Goal: Transaction & Acquisition: Purchase product/service

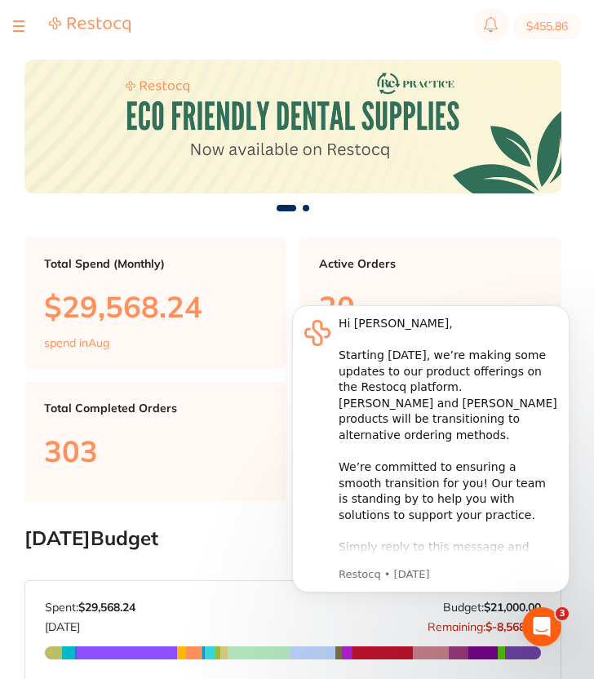
scroll to position [123, 0]
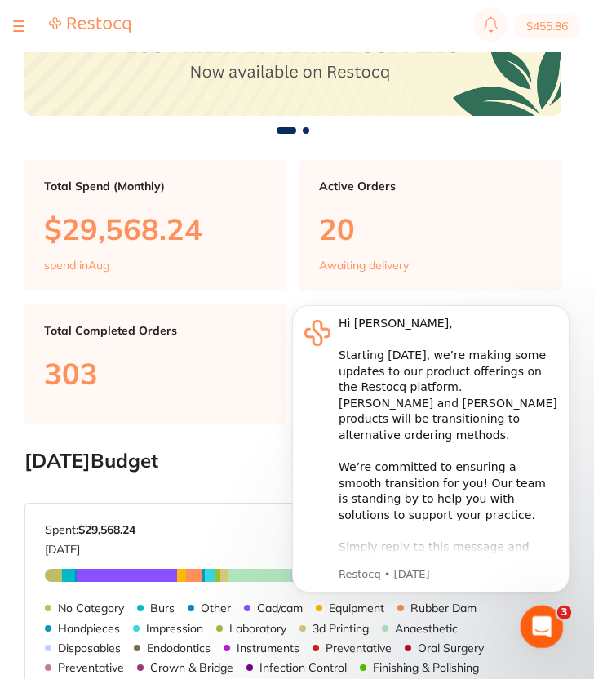
click at [530, 610] on div "Open Intercom Messenger" at bounding box center [539, 624] width 54 height 54
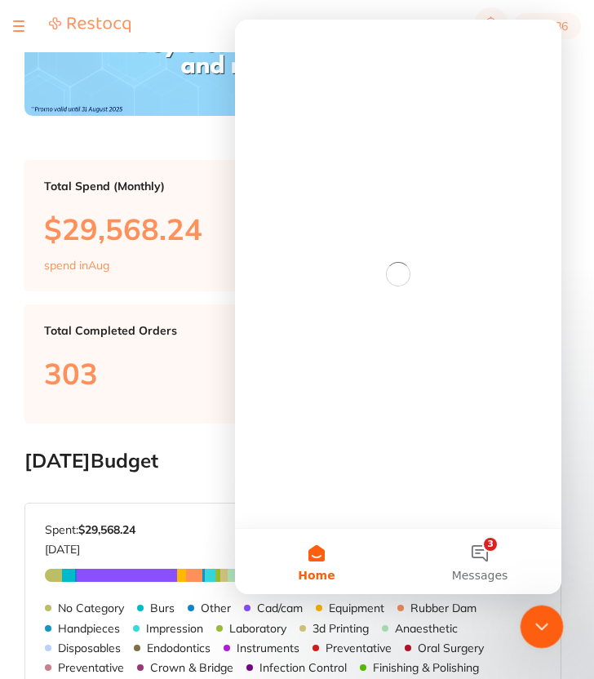
scroll to position [0, 0]
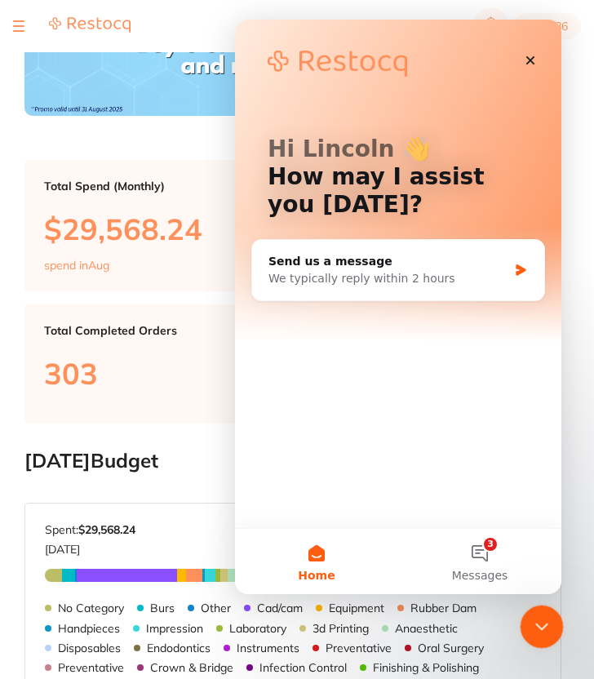
click at [529, 608] on div "Close Intercom Messenger" at bounding box center [539, 623] width 39 height 39
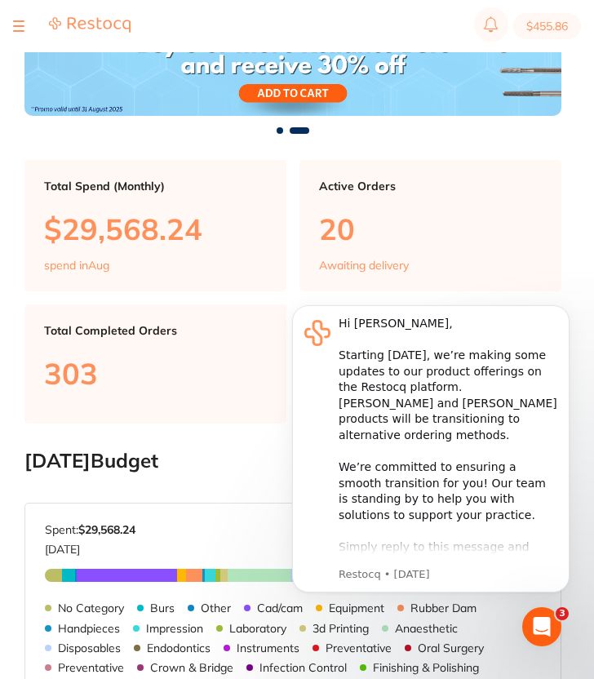
click at [495, 201] on section "Total Spend (Monthly) $29,568.24 spend in Aug Active Orders 20 Awaiting deliver…" at bounding box center [292, 291] width 537 height 263
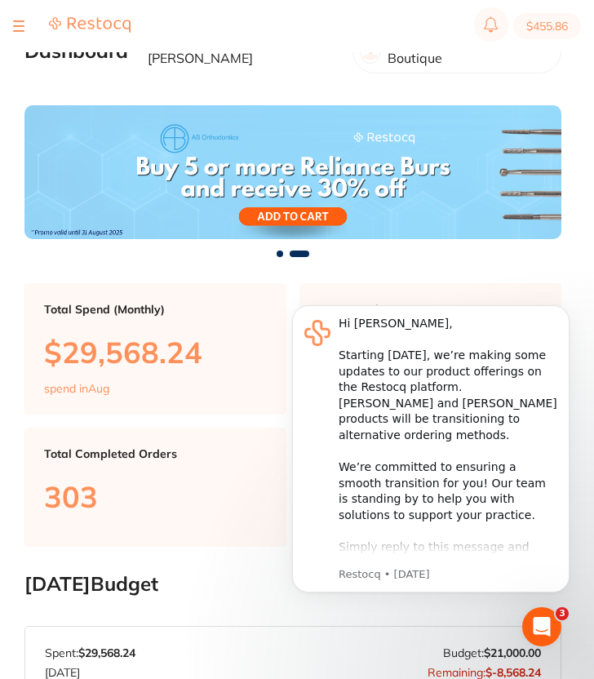
click at [11, 17] on section "$455.86" at bounding box center [297, 26] width 594 height 52
click at [15, 25] on button at bounding box center [18, 26] width 11 height 2
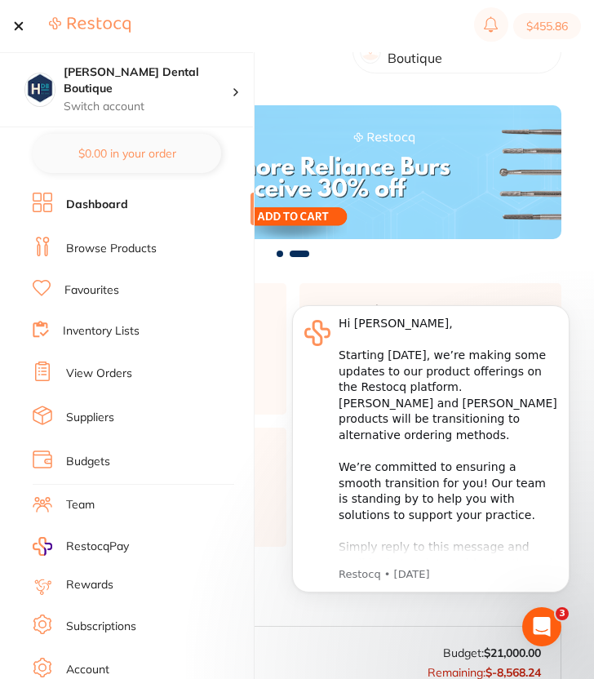
click at [119, 365] on link "View Orders" at bounding box center [99, 373] width 66 height 16
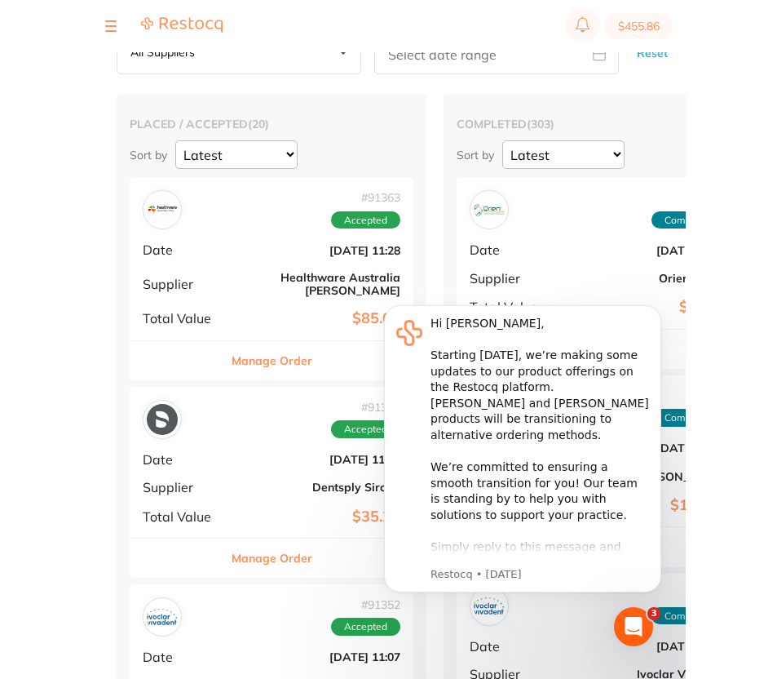
scroll to position [290, 0]
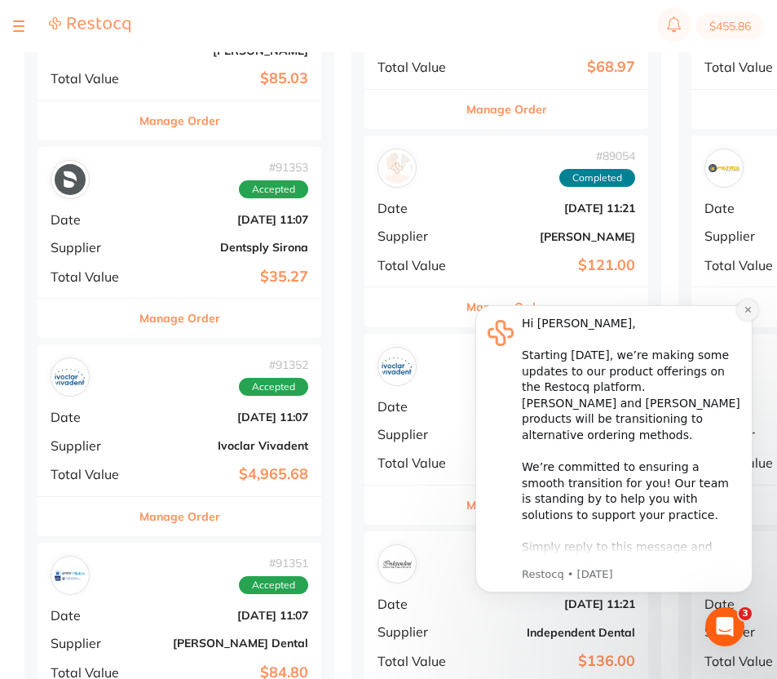
click at [597, 314] on button "Dismiss notification" at bounding box center [747, 309] width 21 height 21
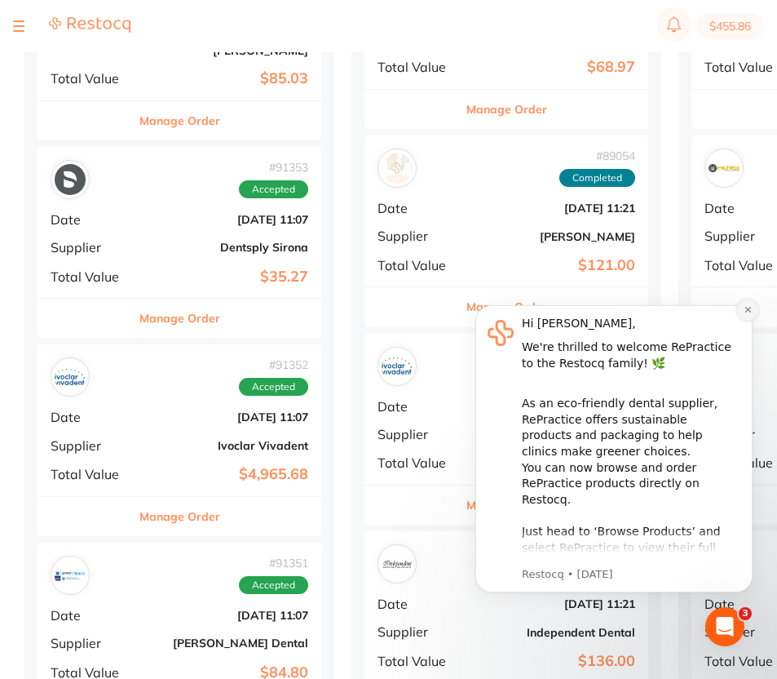
click at [597, 310] on icon "Dismiss notification" at bounding box center [748, 310] width 6 height 6
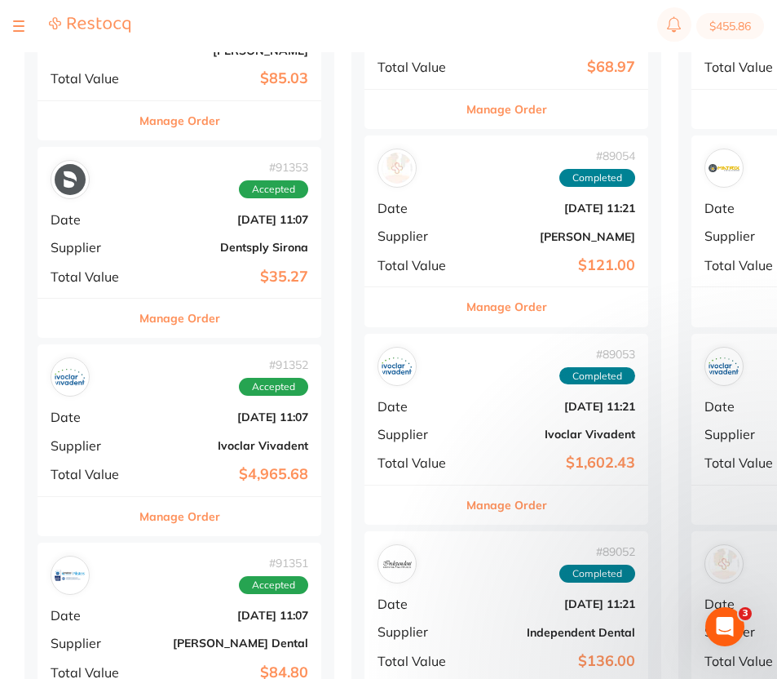
click at [597, 258] on span "Total Value" at bounding box center [746, 265] width 82 height 15
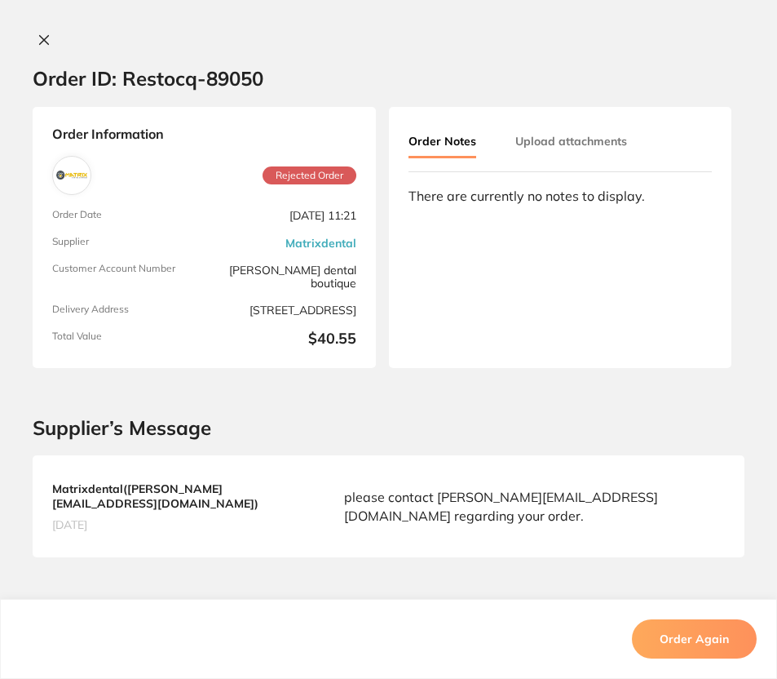
click at [38, 45] on icon at bounding box center [44, 39] width 13 height 13
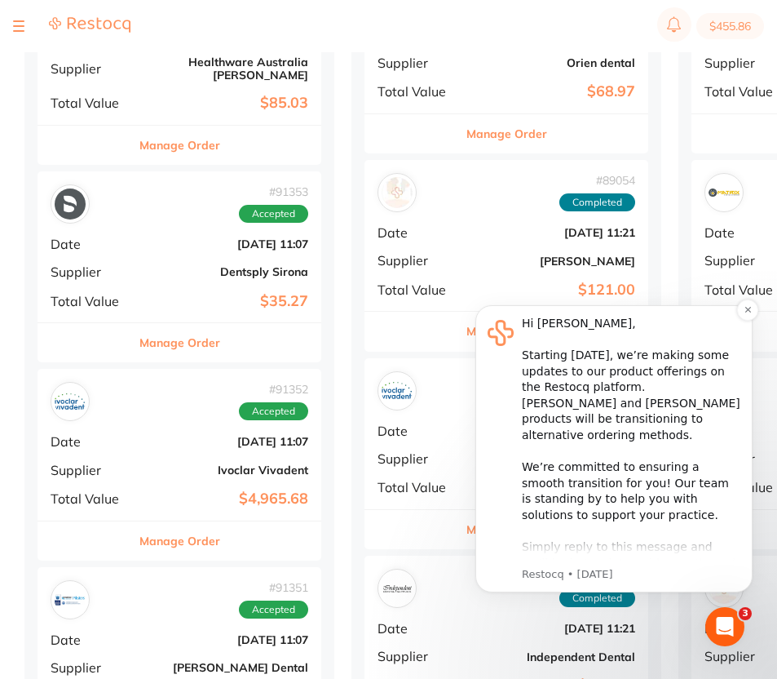
scroll to position [245, 0]
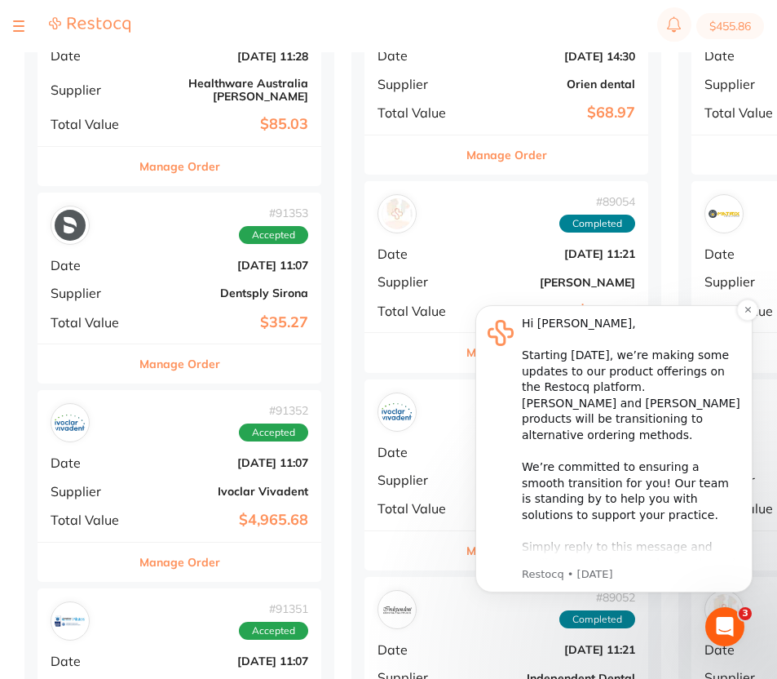
click at [597, 311] on div "Hi [PERSON_NAME], ​ Starting [DATE], we’re making some updates to our product o…" at bounding box center [614, 448] width 277 height 287
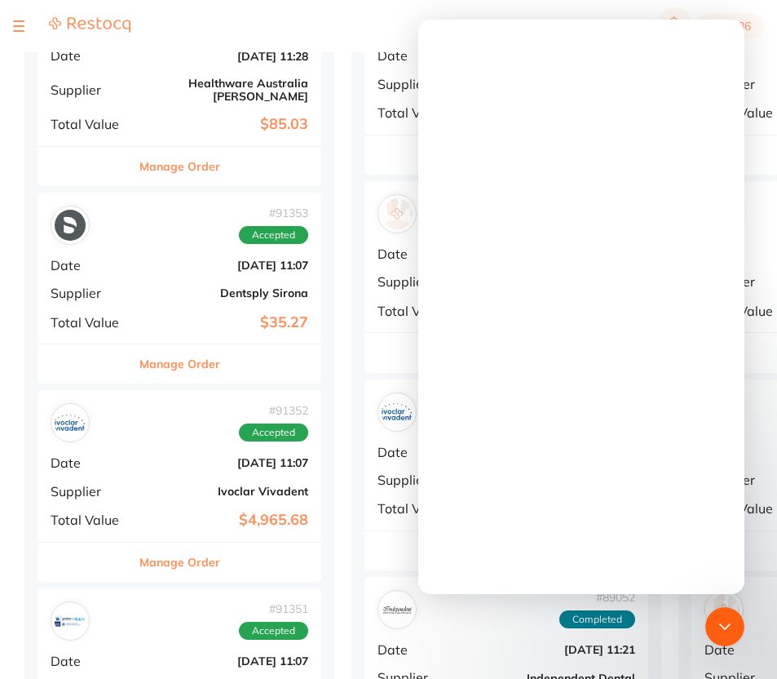
scroll to position [0, 0]
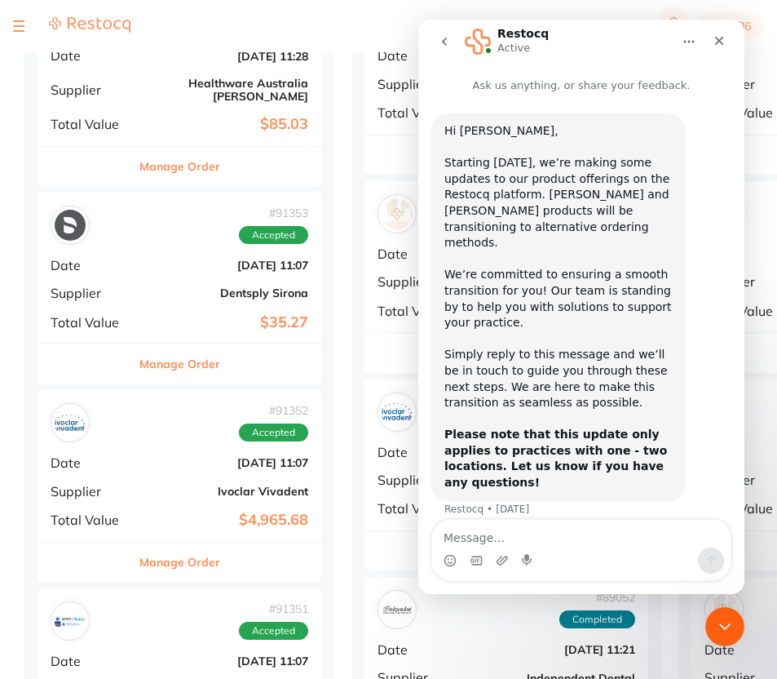
click at [310, 266] on div "# 91353 Accepted Date [DATE] 11:07 Supplier Dentsply Sirona Total Value $35.27" at bounding box center [180, 268] width 284 height 151
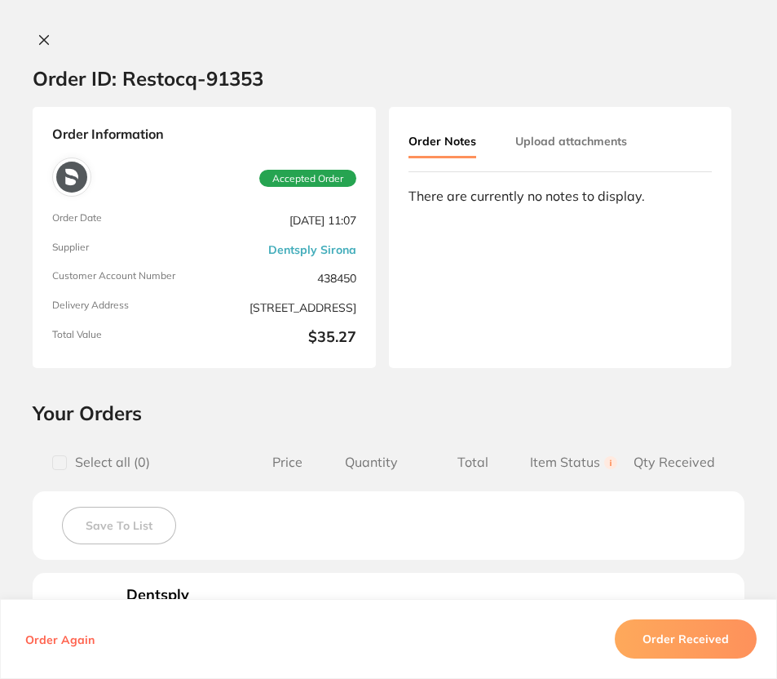
click at [42, 40] on icon at bounding box center [44, 39] width 13 height 13
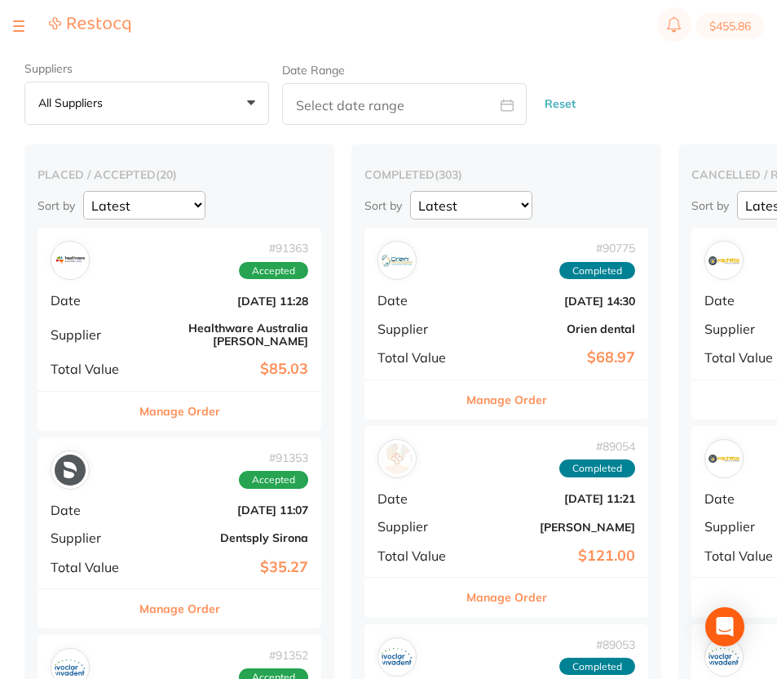
click at [597, 361] on span "Total Value" at bounding box center [746, 357] width 82 height 15
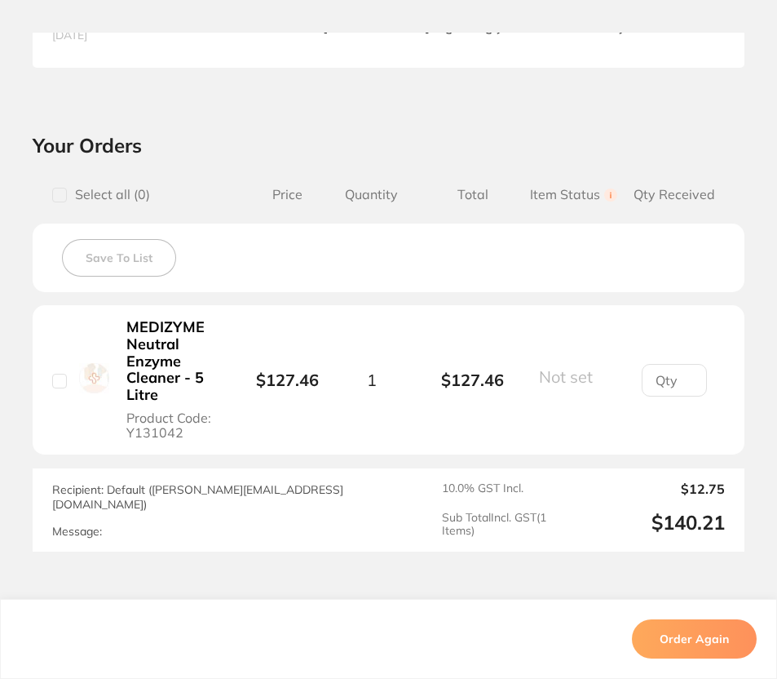
scroll to position [601, 0]
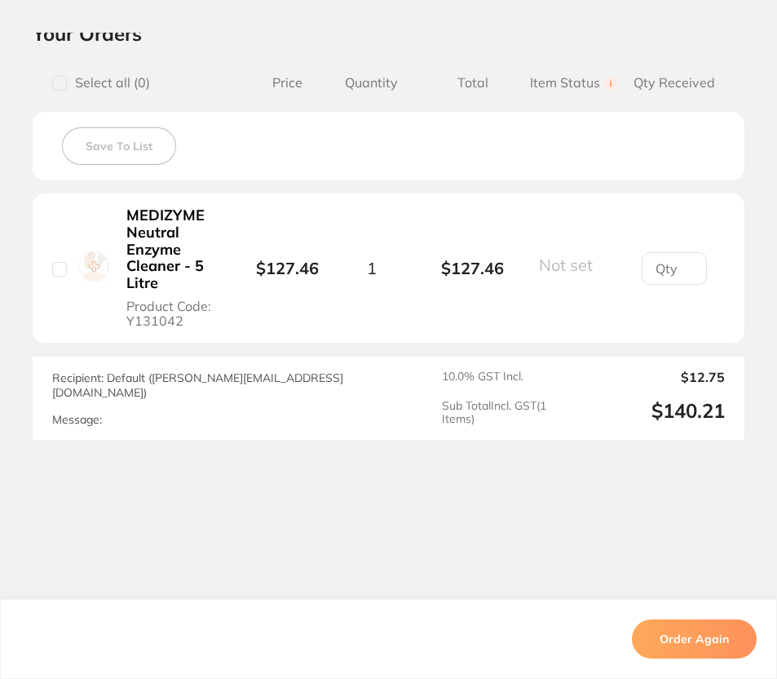
click at [597, 627] on button "Order Again" at bounding box center [694, 638] width 125 height 39
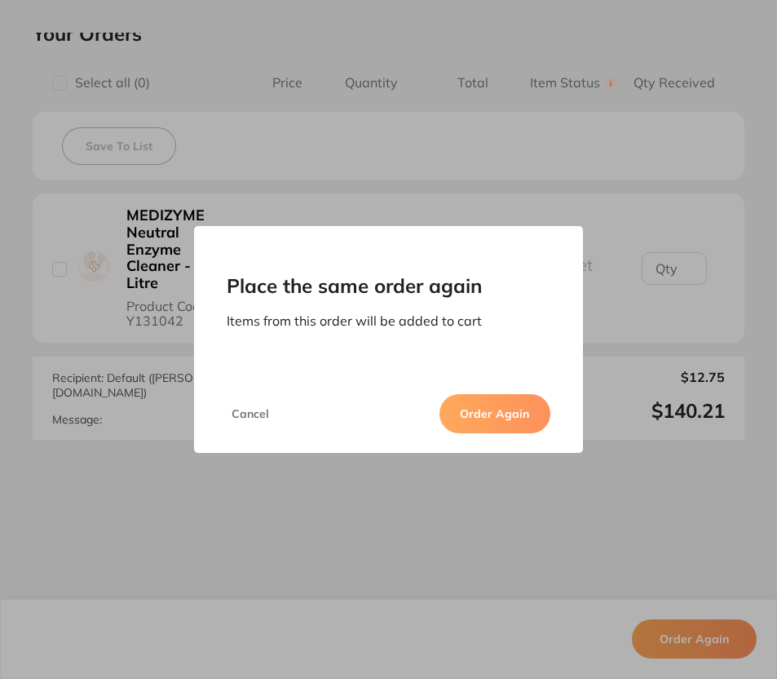
click at [480, 414] on button "Order Again" at bounding box center [495, 413] width 111 height 39
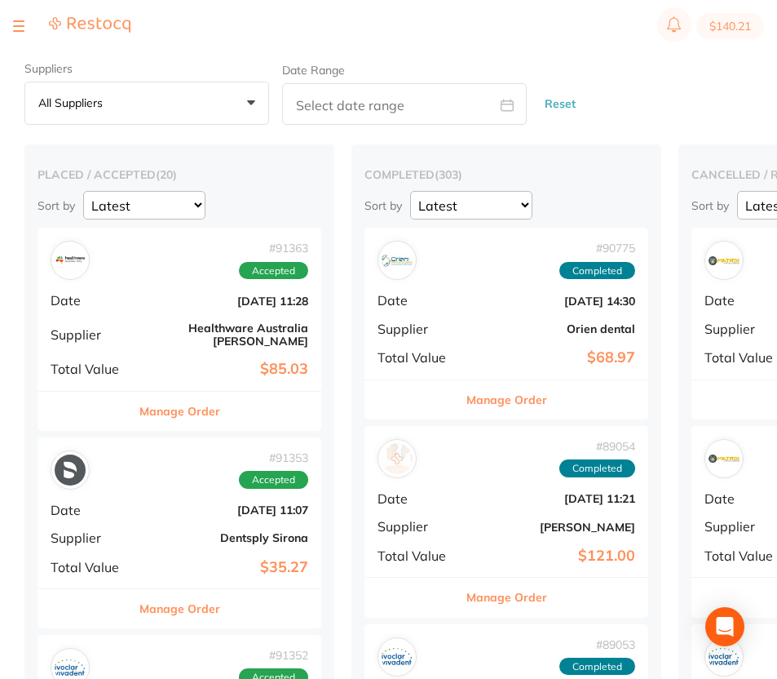
click at [22, 26] on button at bounding box center [18, 26] width 11 height 2
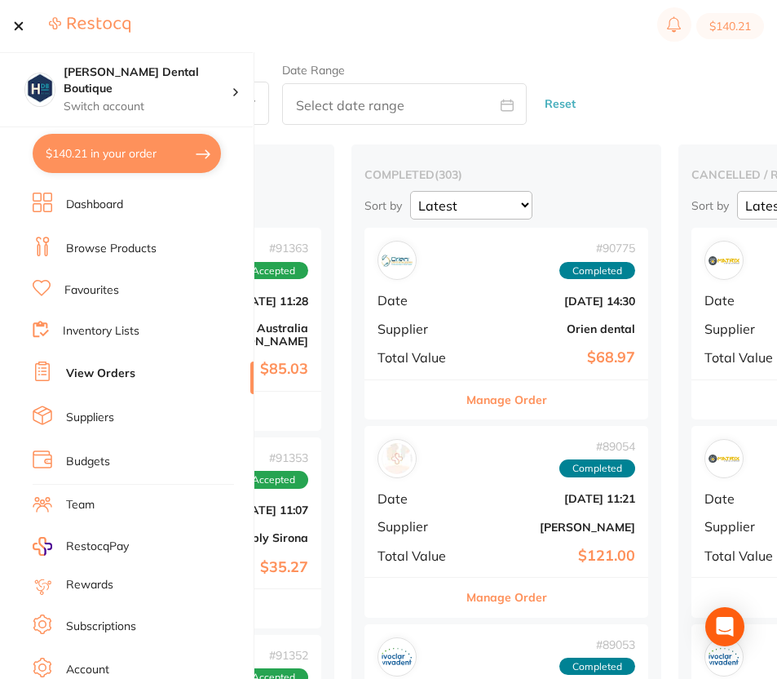
click at [126, 153] on button "$140.21 in your order" at bounding box center [127, 153] width 188 height 39
checkbox input "true"
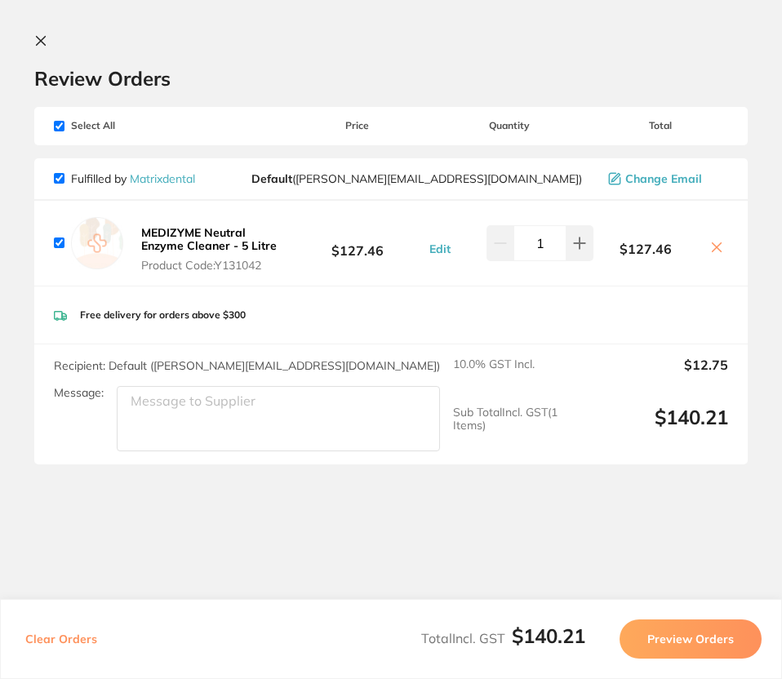
click at [48, 46] on button at bounding box center [44, 41] width 20 height 15
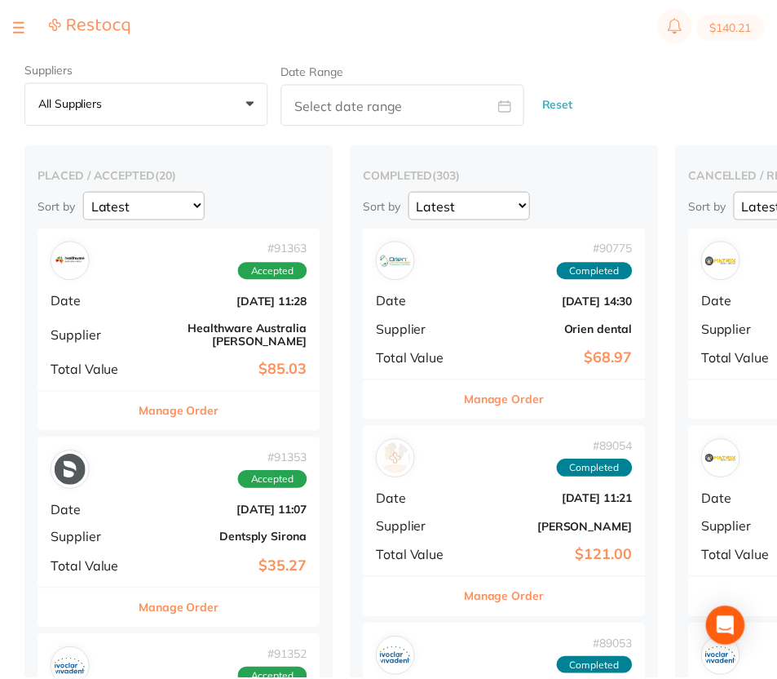
scroll to position [1, 0]
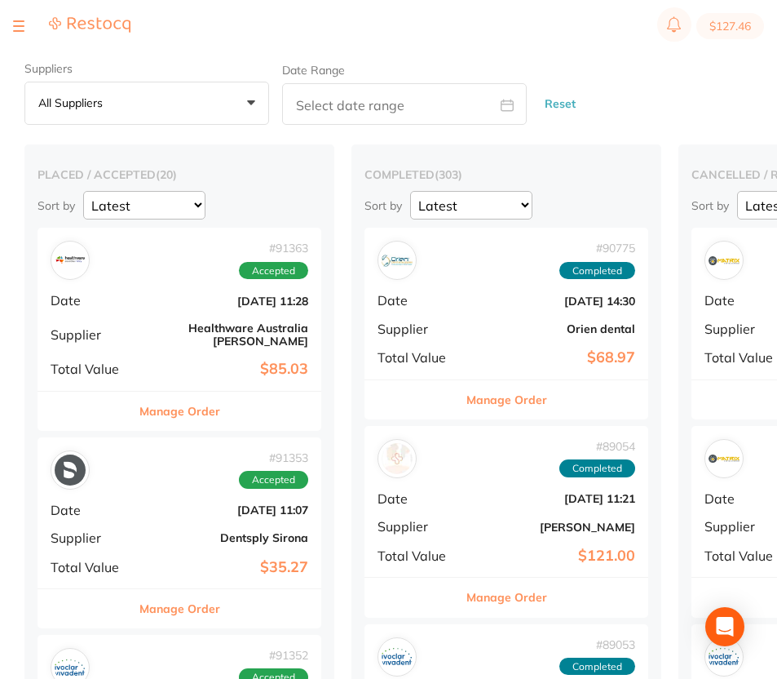
click at [28, 23] on div at bounding box center [71, 26] width 117 height 20
click at [24, 25] on div at bounding box center [71, 26] width 117 height 20
click at [19, 25] on button at bounding box center [18, 26] width 11 height 2
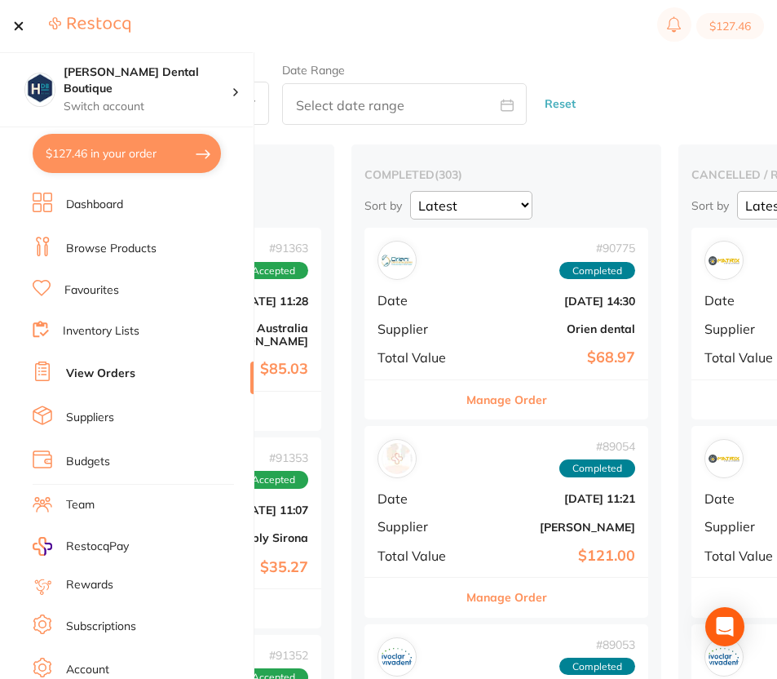
click at [104, 163] on button "$127.46 in your order" at bounding box center [127, 153] width 188 height 39
checkbox input "true"
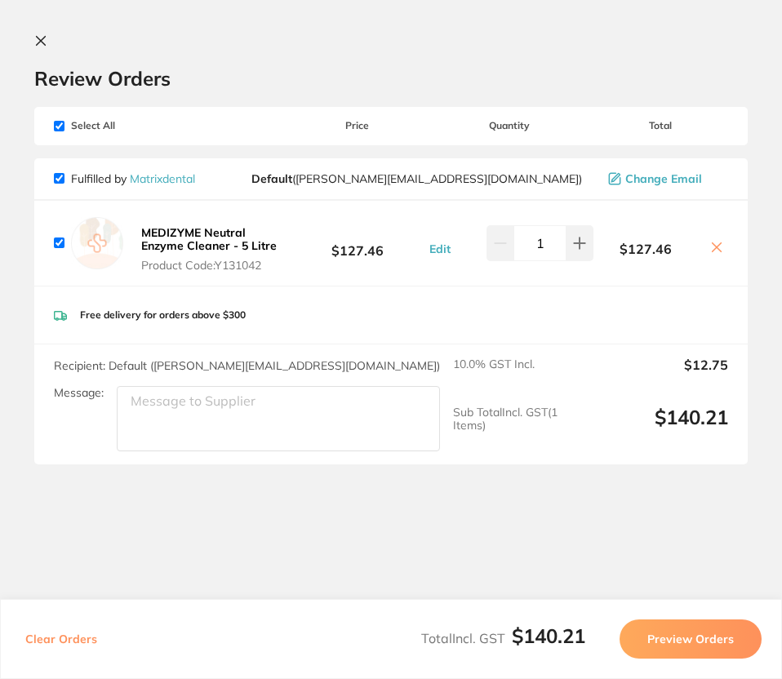
click at [701, 651] on button "Preview Orders" at bounding box center [690, 638] width 142 height 39
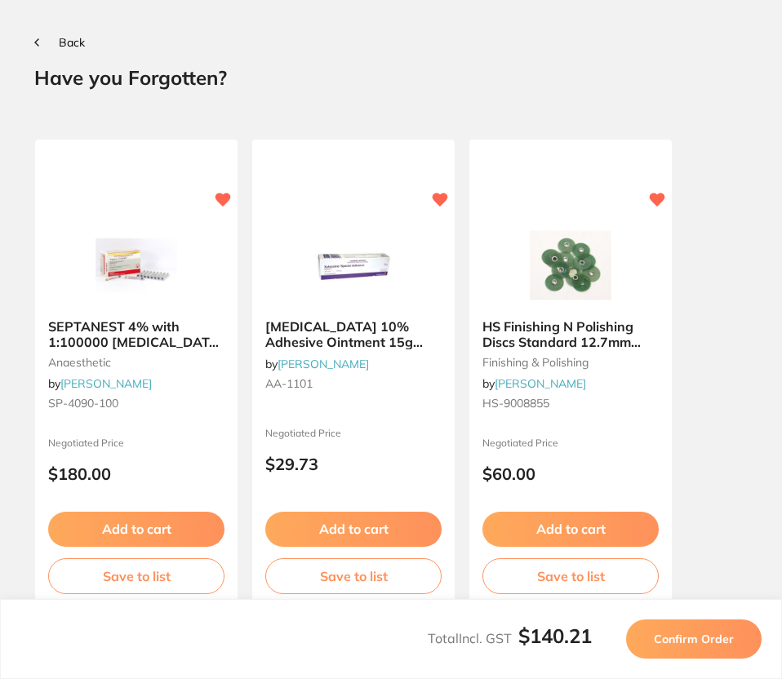
click at [699, 641] on span "Confirm Order" at bounding box center [693, 638] width 80 height 15
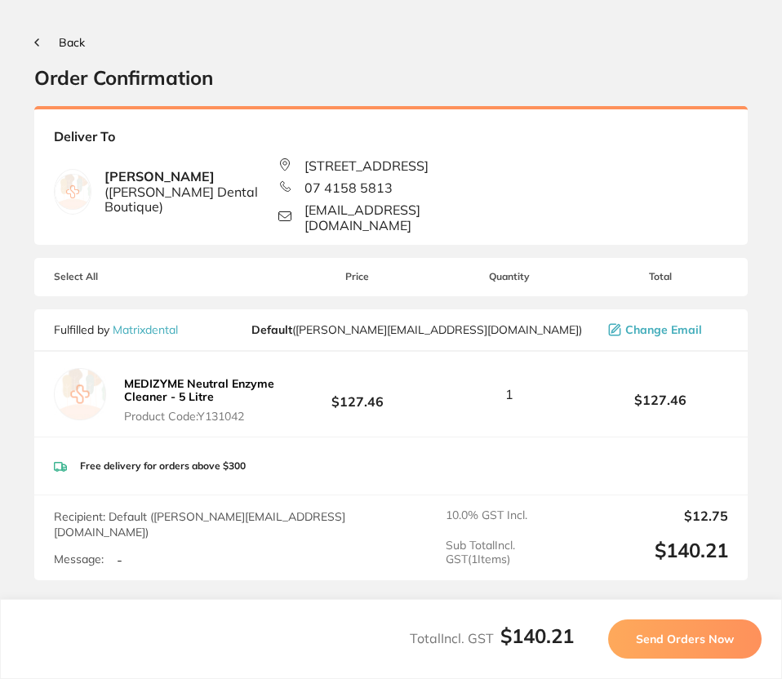
click at [698, 631] on button "Send Orders Now" at bounding box center [684, 638] width 153 height 39
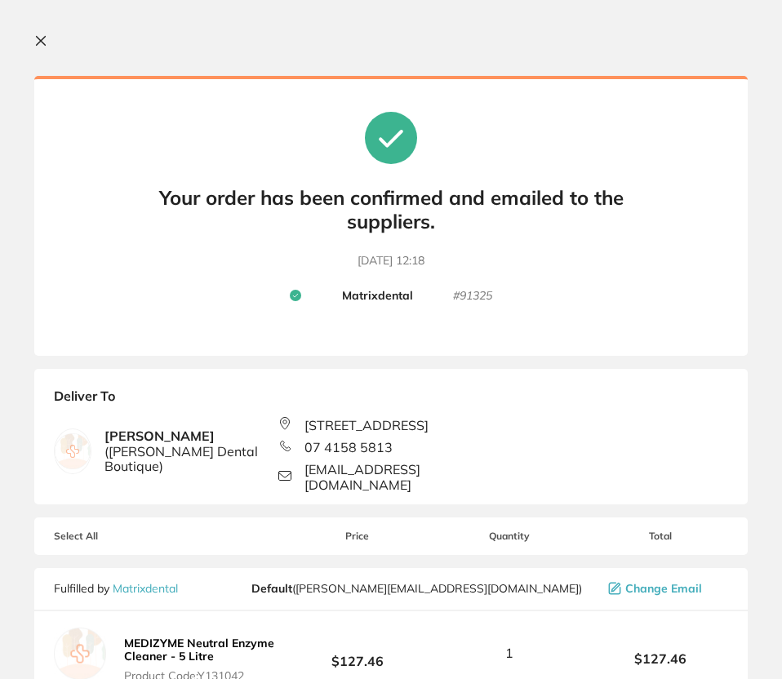
click at [47, 37] on button at bounding box center [44, 41] width 20 height 15
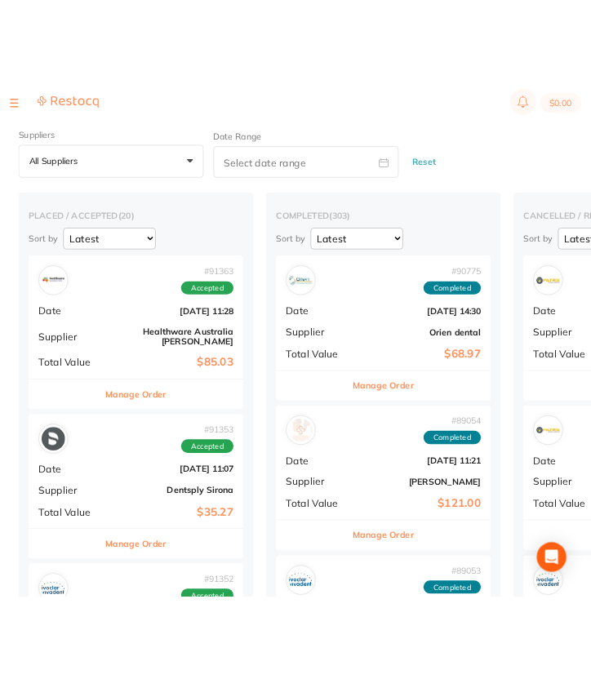
scroll to position [1, 0]
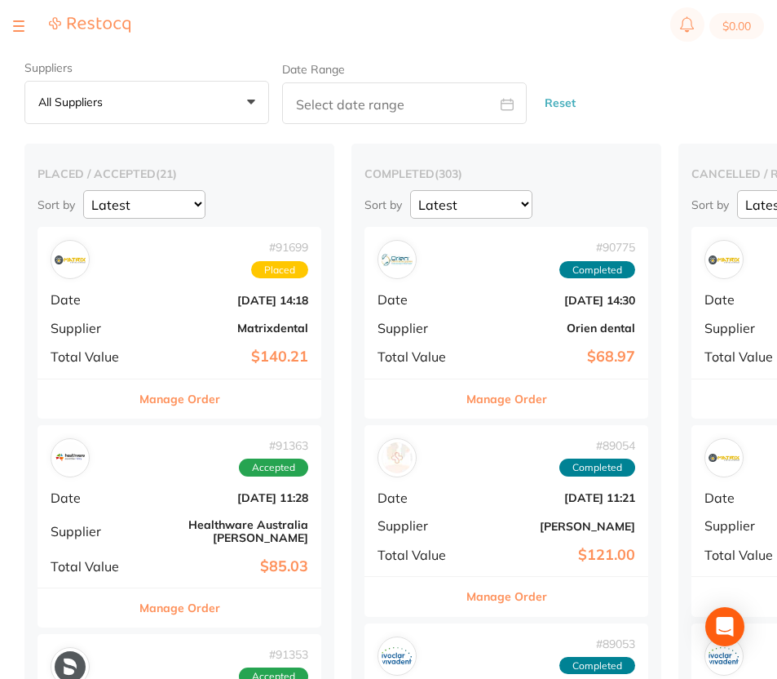
click at [199, 335] on div "# 91699 Placed Date Aug 28 2025, 14:18 Supplier Matrixdental Total Value $140.21" at bounding box center [180, 302] width 284 height 151
